Goal: Transaction & Acquisition: Purchase product/service

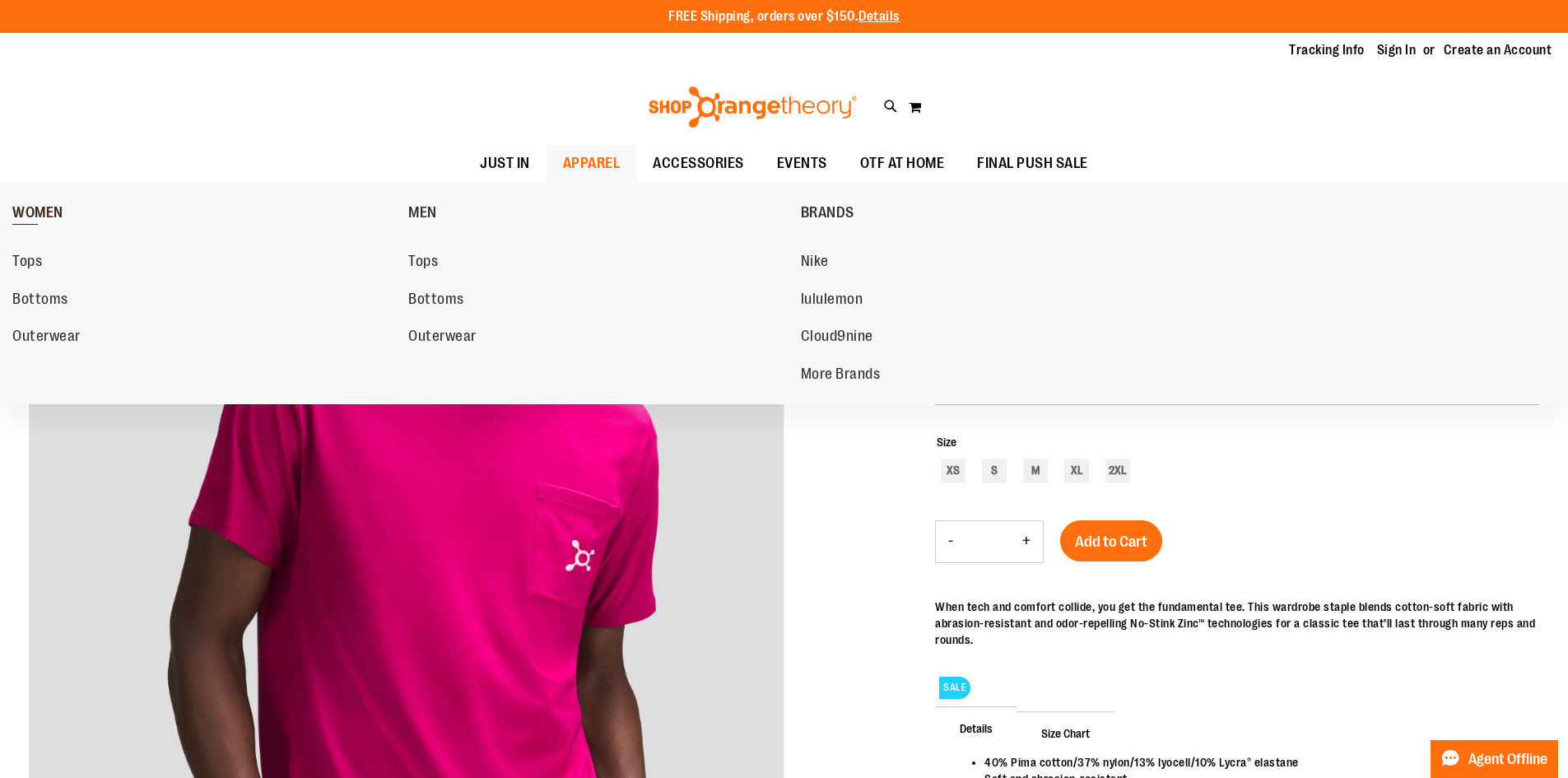
click at [53, 212] on span "WOMEN" at bounding box center [38, 214] width 51 height 21
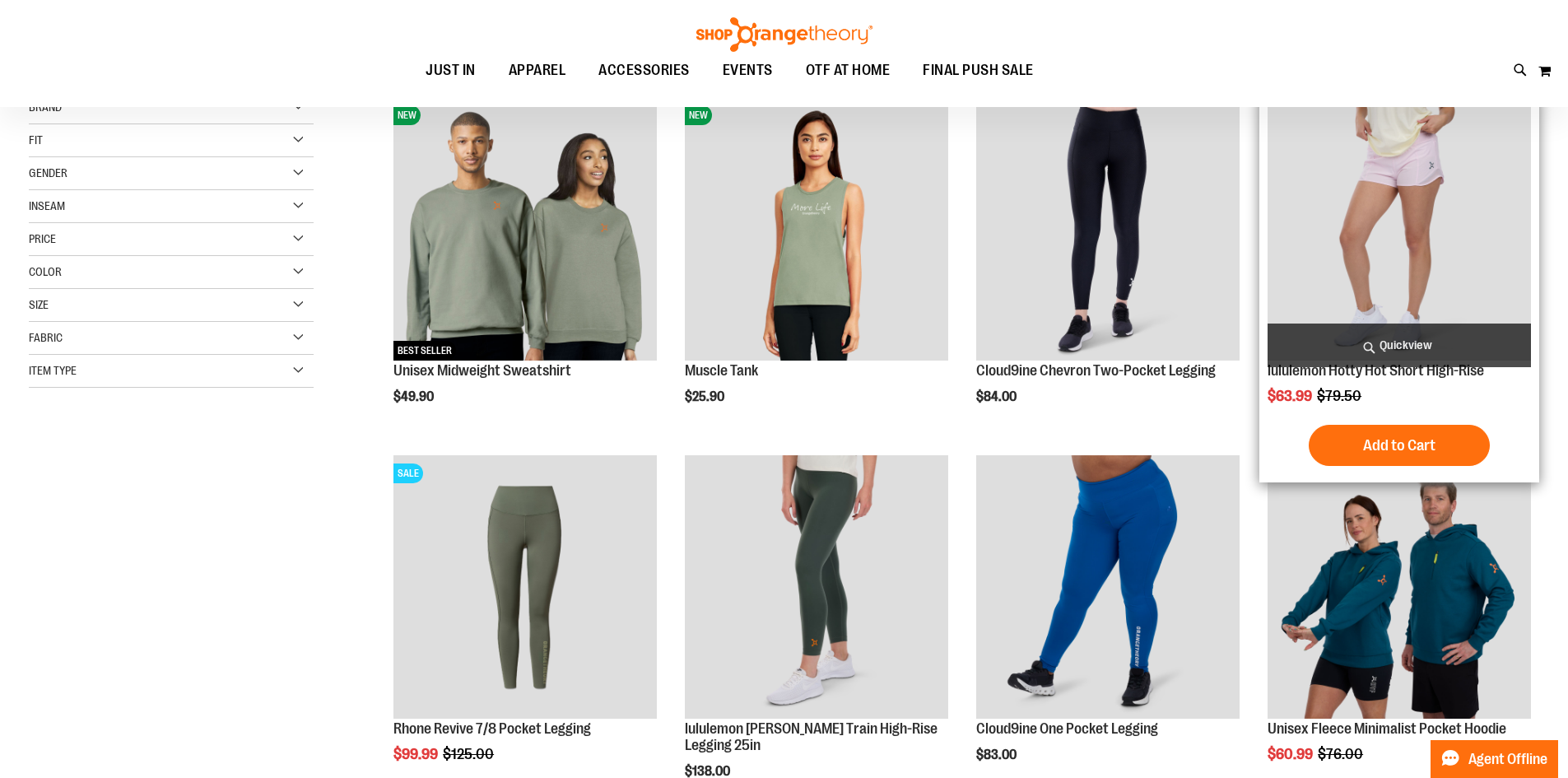
scroll to position [246, 0]
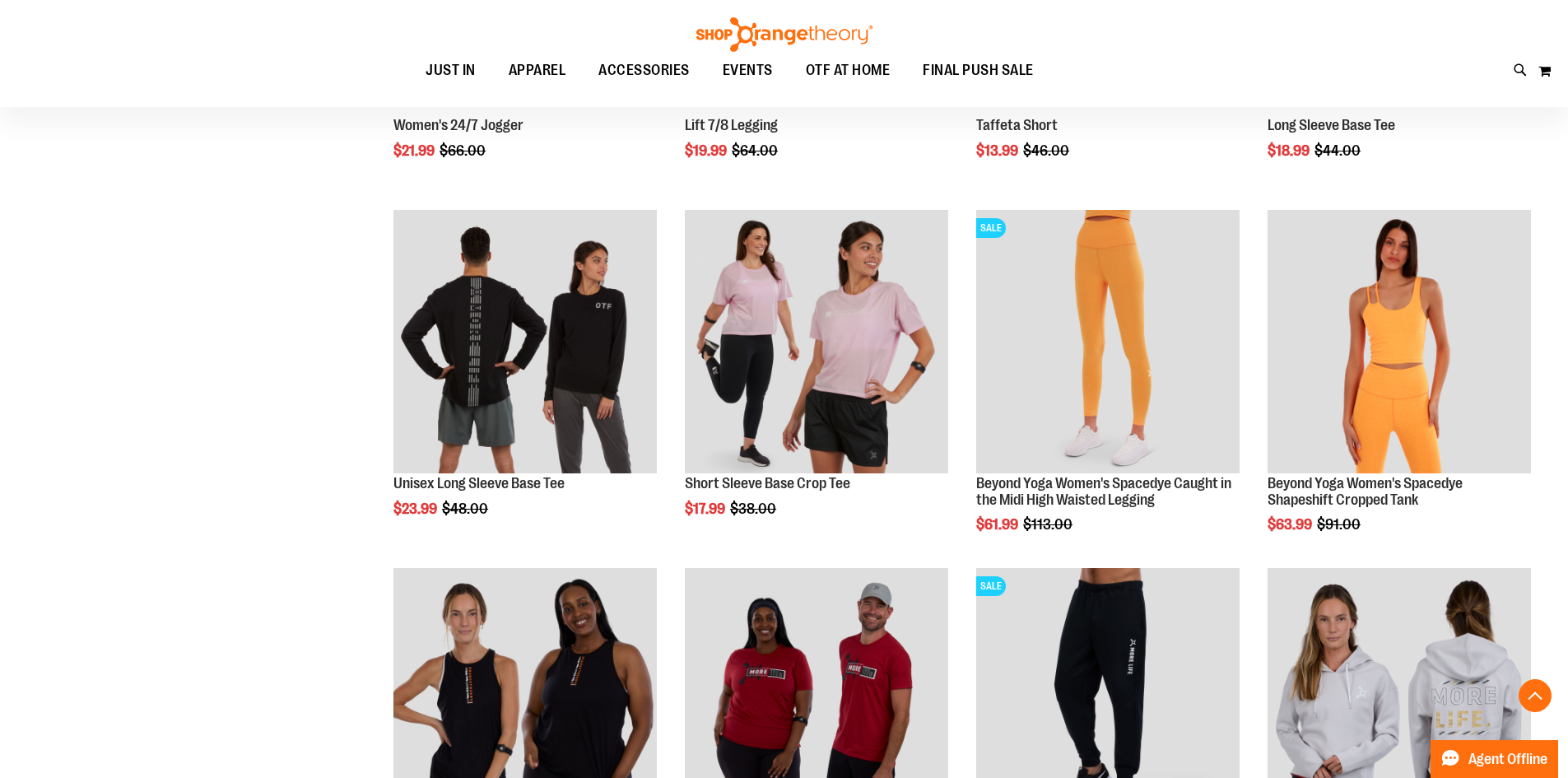
scroll to position [1562, 0]
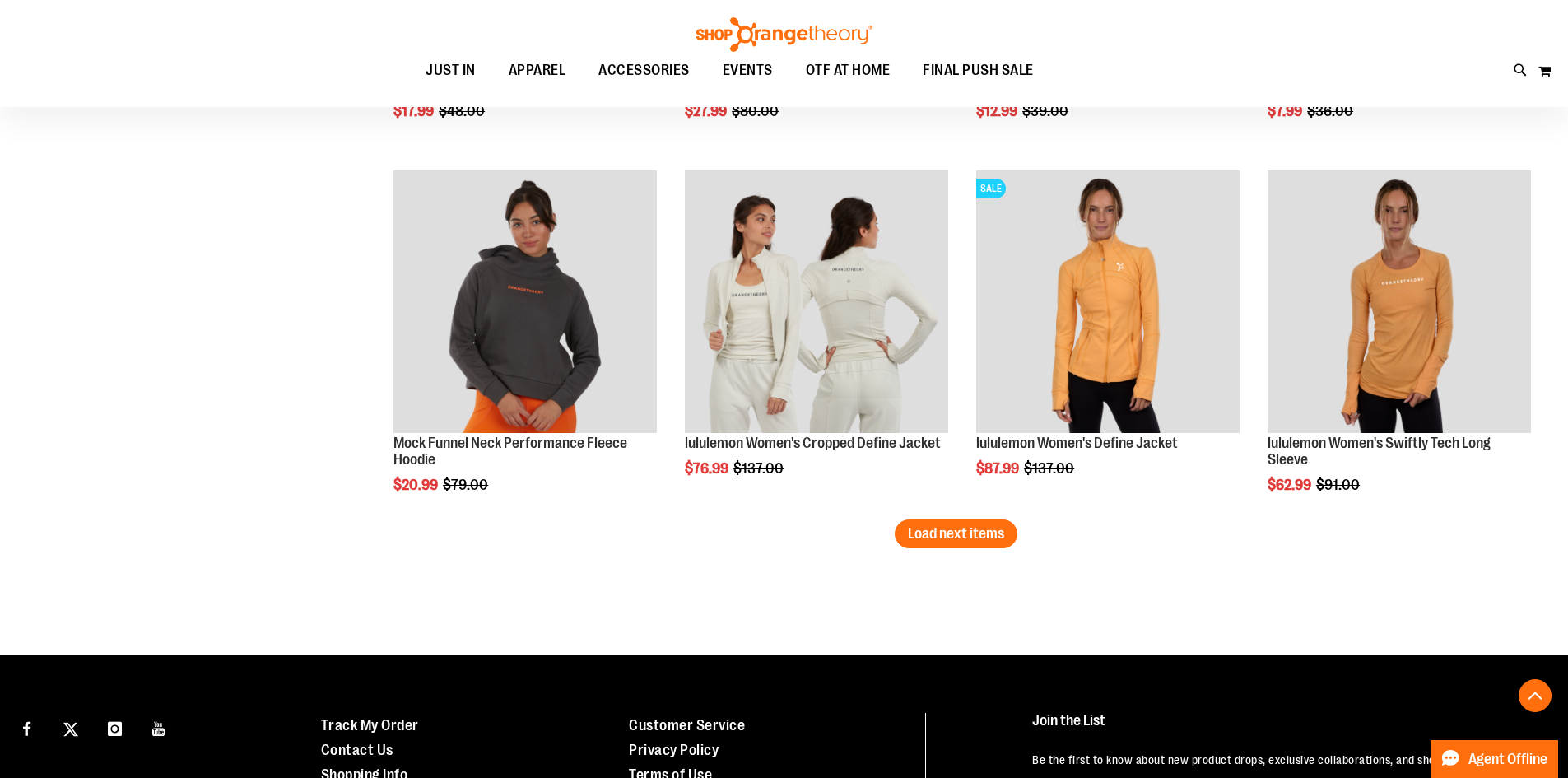
scroll to position [3044, 0]
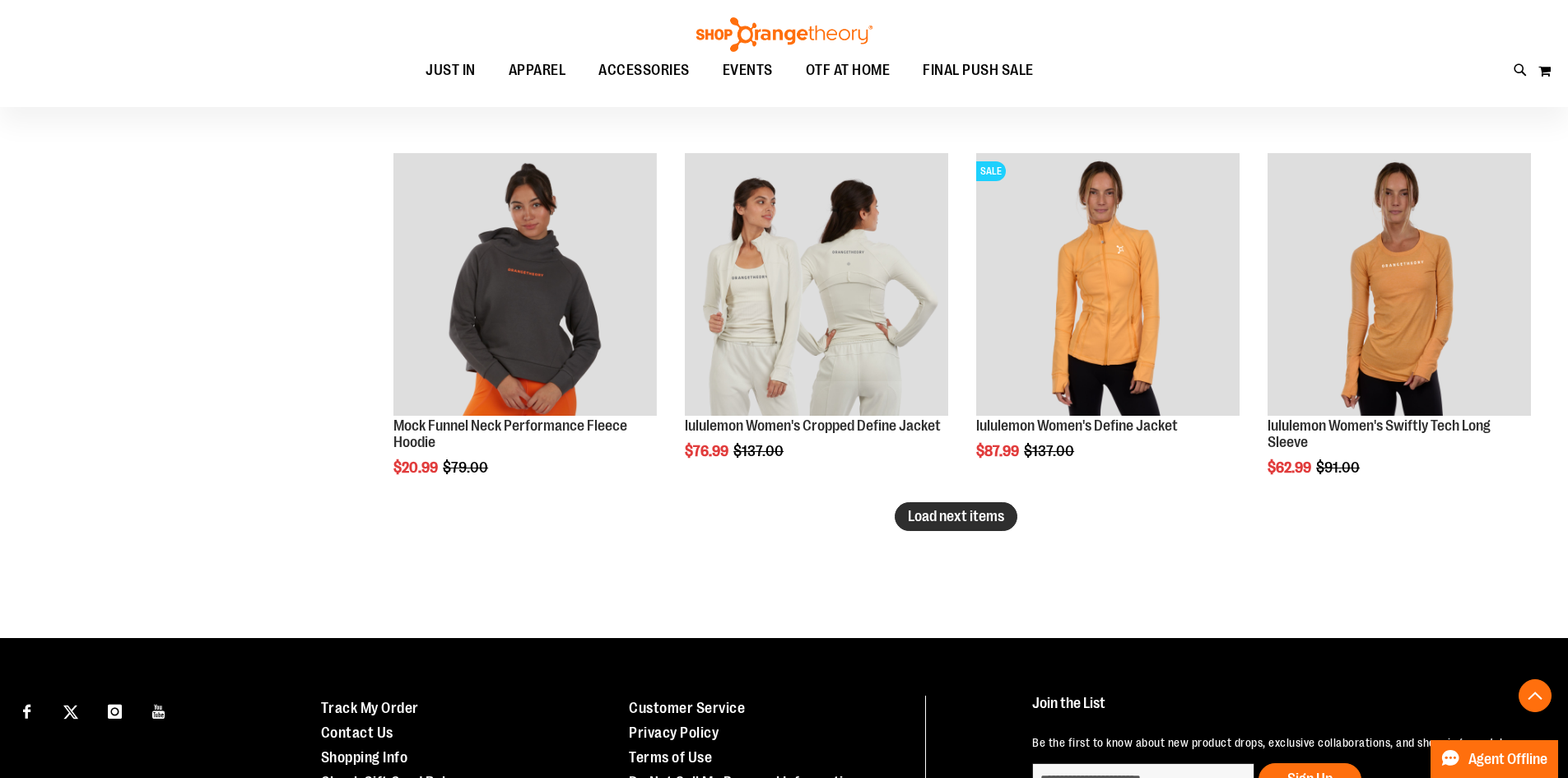
click at [920, 520] on span "Load next items" at bounding box center [956, 516] width 96 height 16
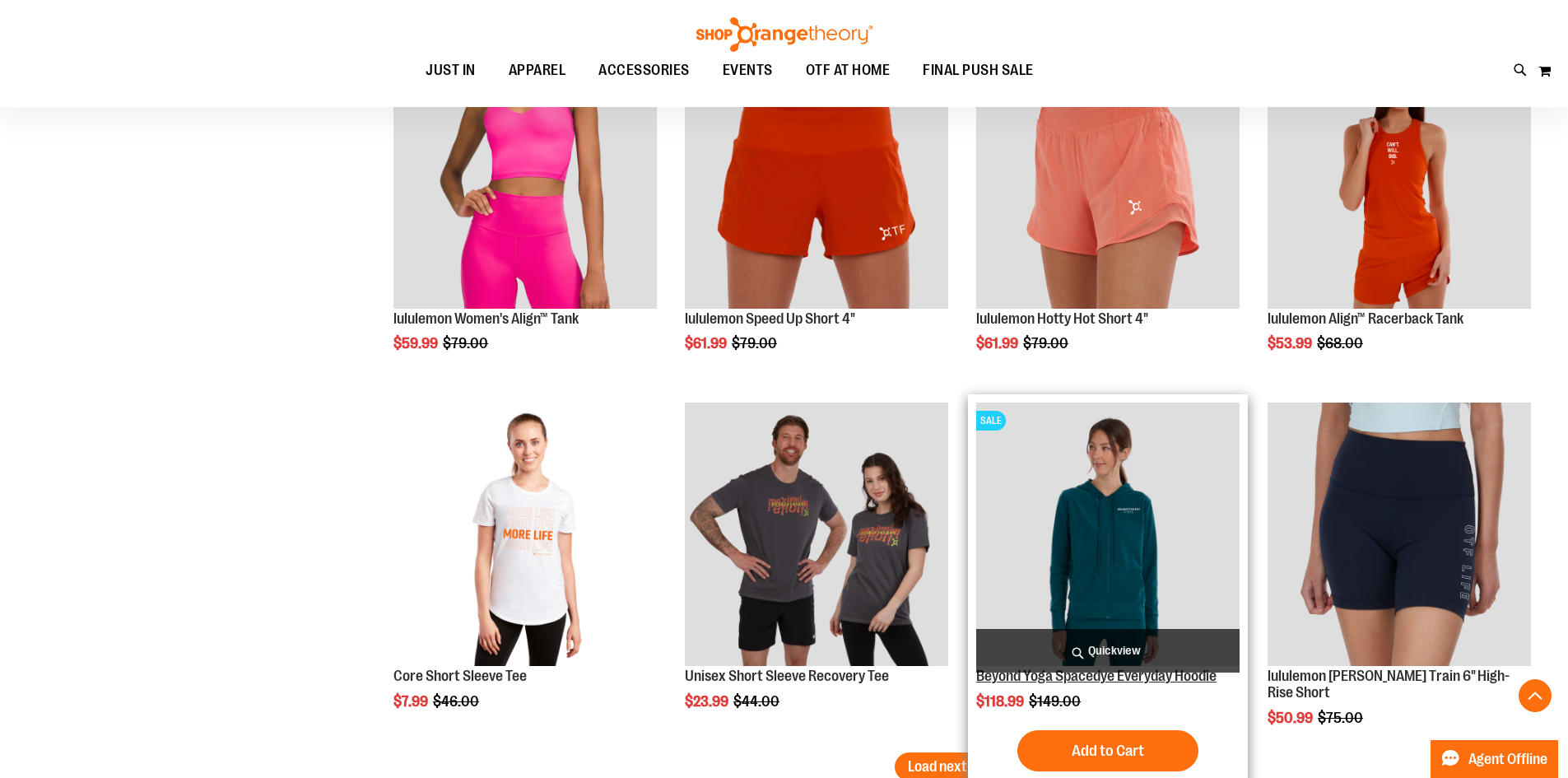
scroll to position [3949, 0]
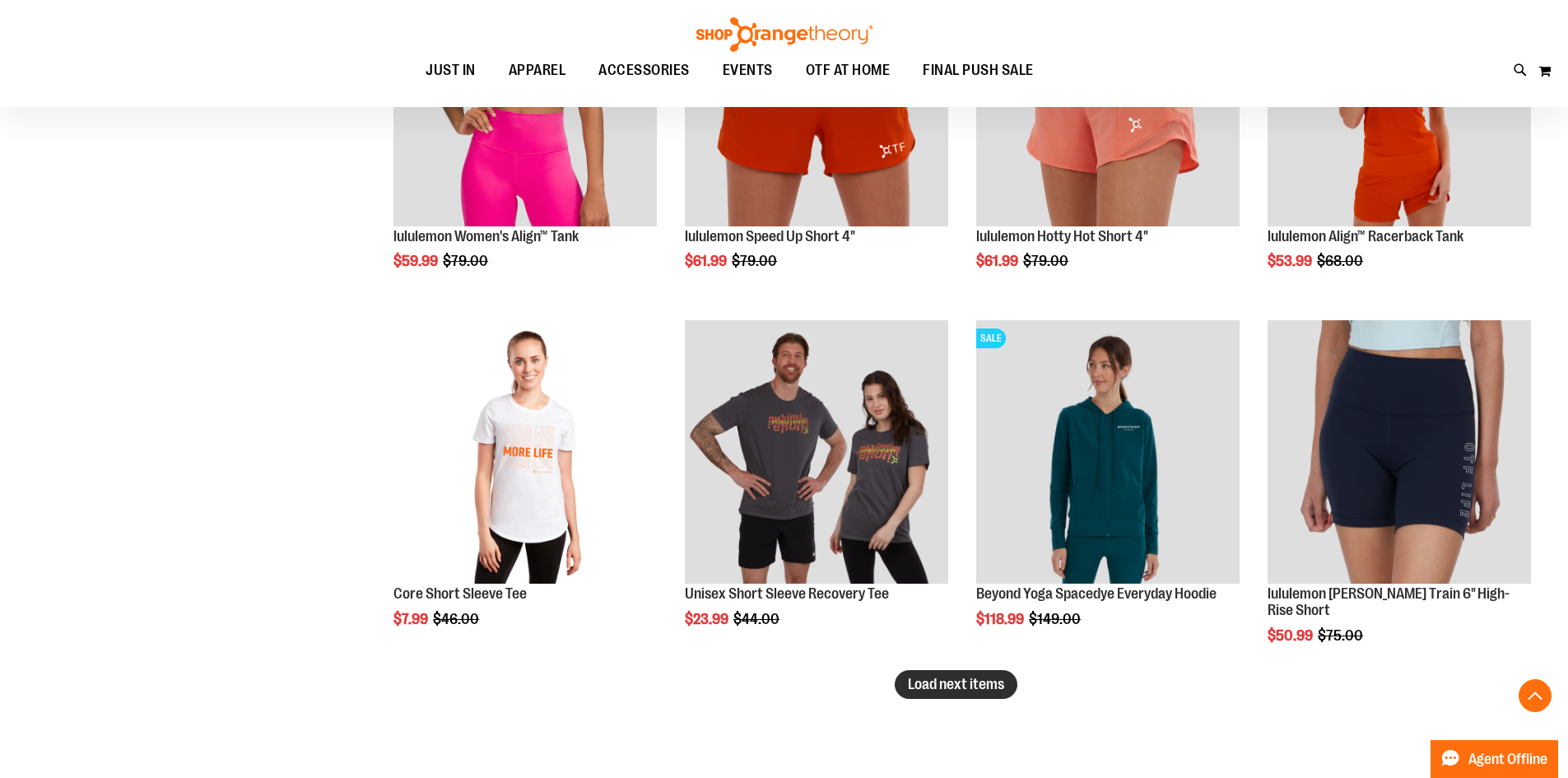
click at [926, 692] on span "Load next items" at bounding box center [956, 684] width 96 height 16
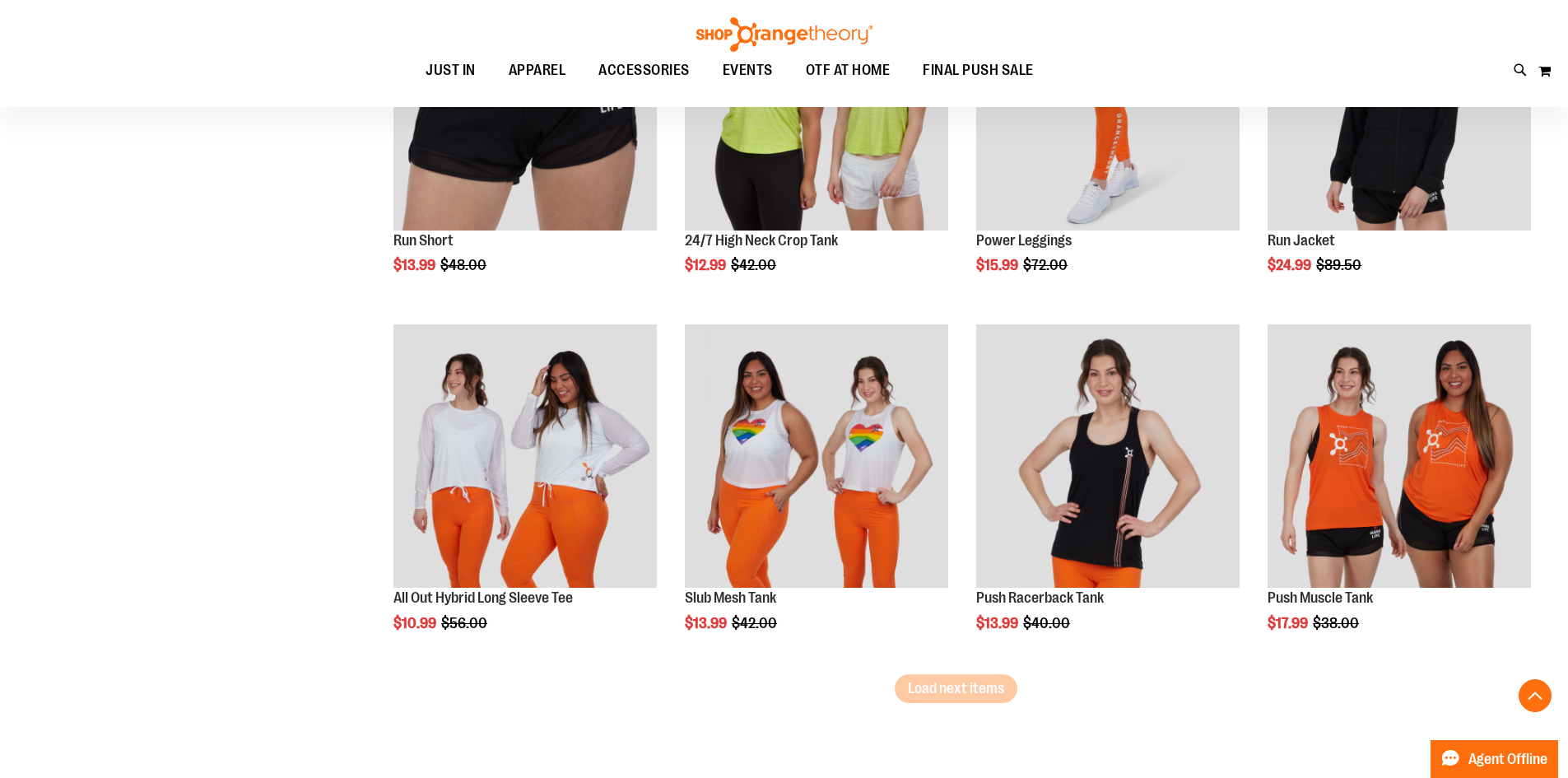
scroll to position [5019, 0]
click at [981, 677] on button "Load next items" at bounding box center [955, 687] width 122 height 29
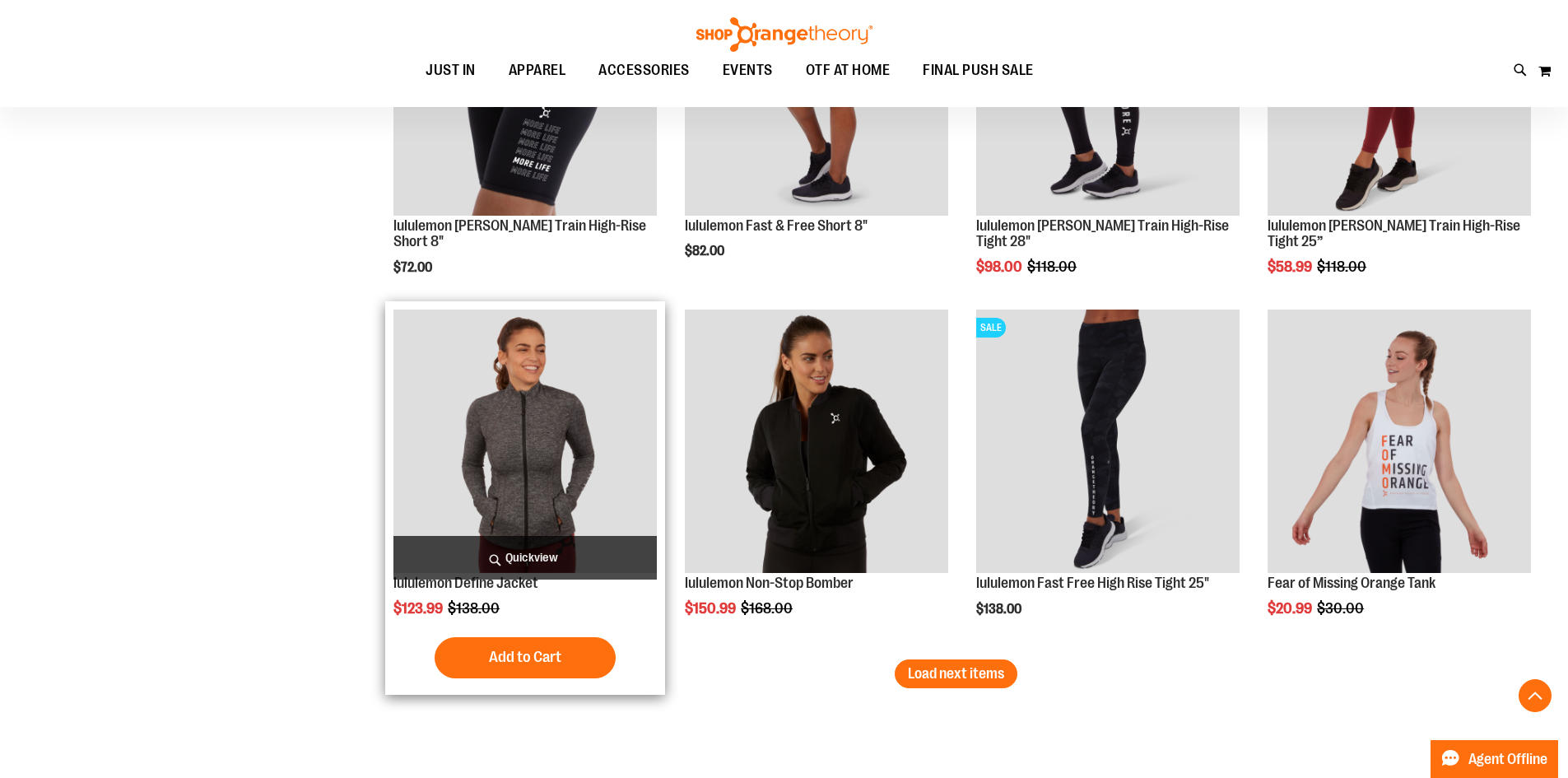
scroll to position [6184, 0]
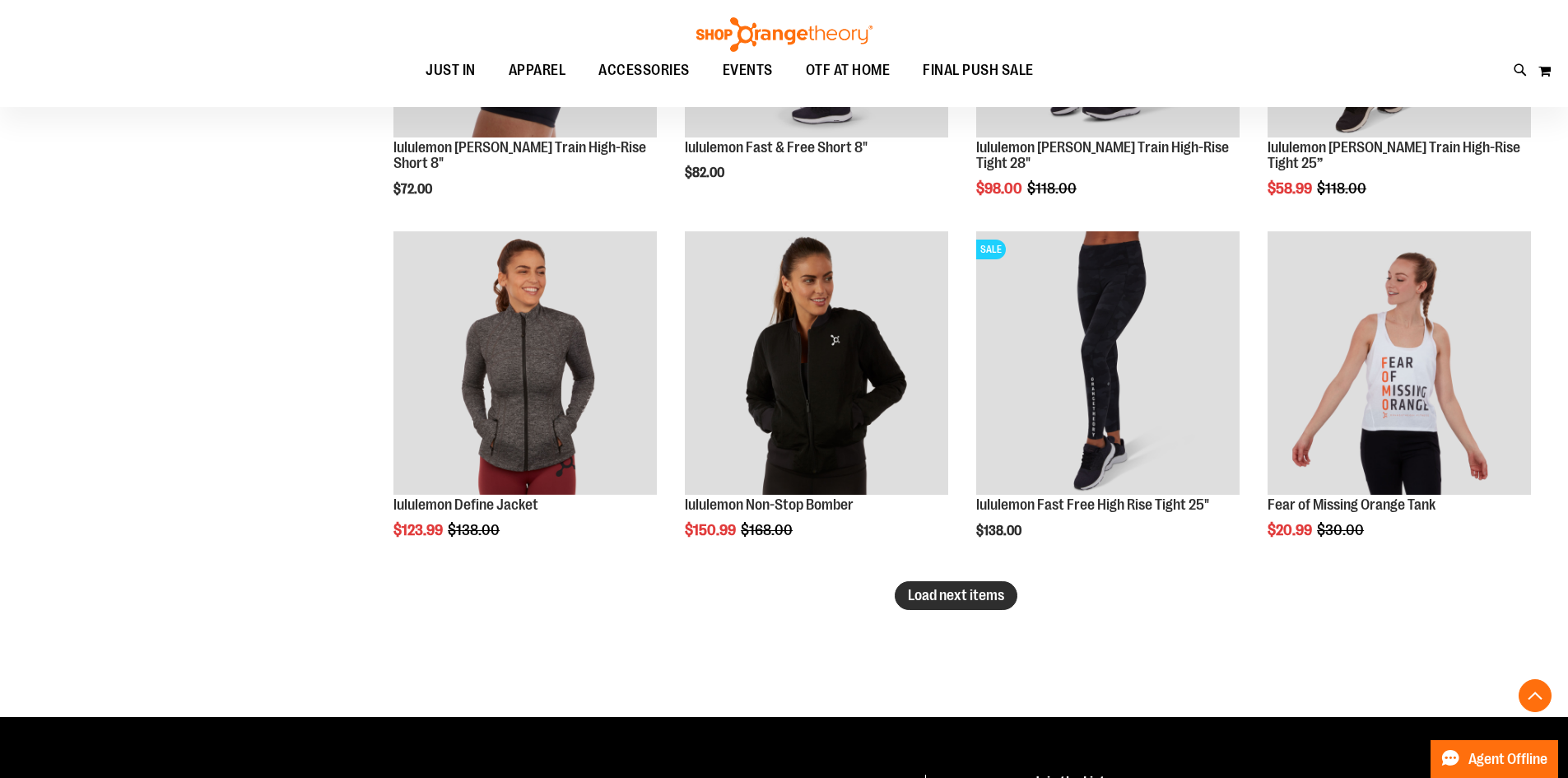
click at [976, 593] on span "Load next items" at bounding box center [956, 595] width 96 height 16
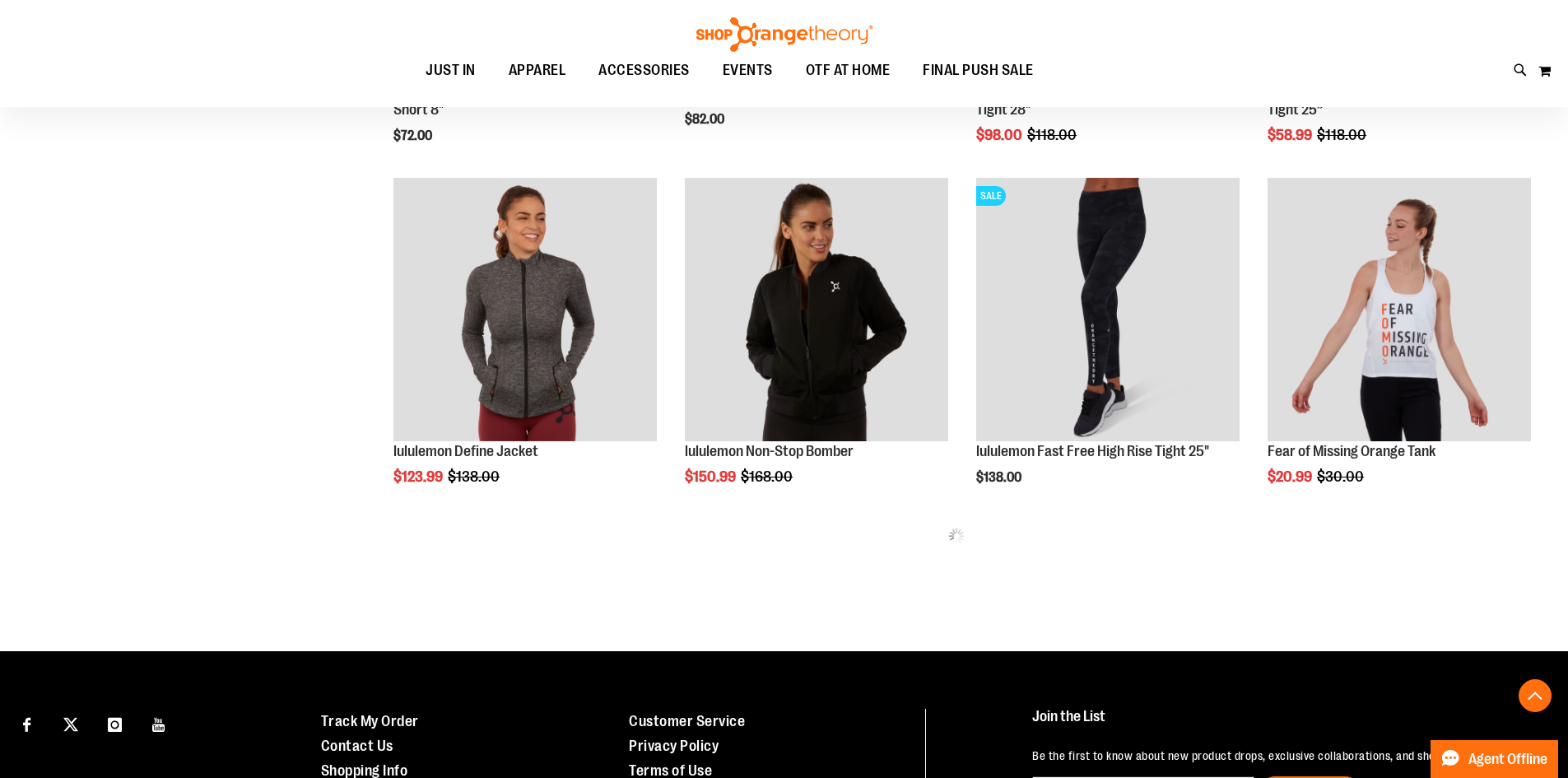
scroll to position [6267, 0]
